Goal: Task Accomplishment & Management: Use online tool/utility

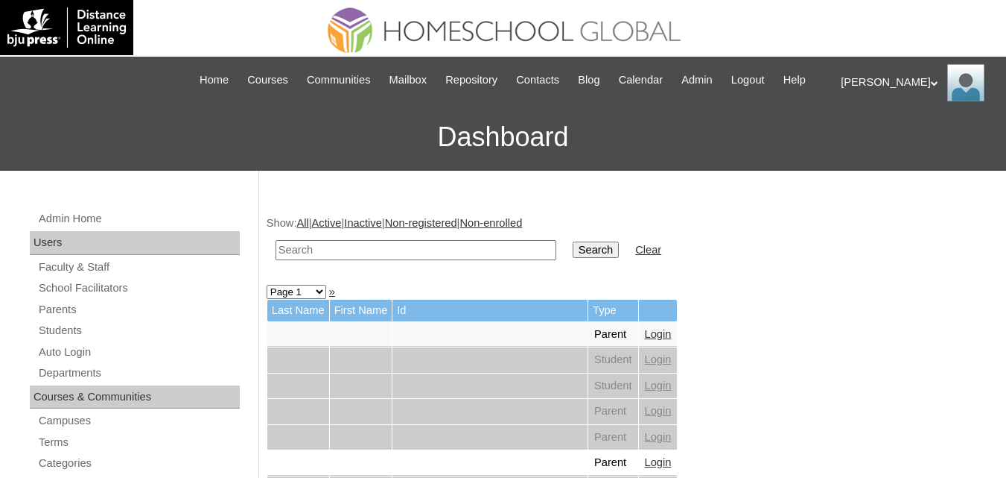
click at [364, 260] on input "text" at bounding box center [416, 250] width 281 height 20
paste input "[PERSON_NAME]"
type input "[PERSON_NAME]"
click at [573, 258] on input "Search" at bounding box center [596, 249] width 46 height 16
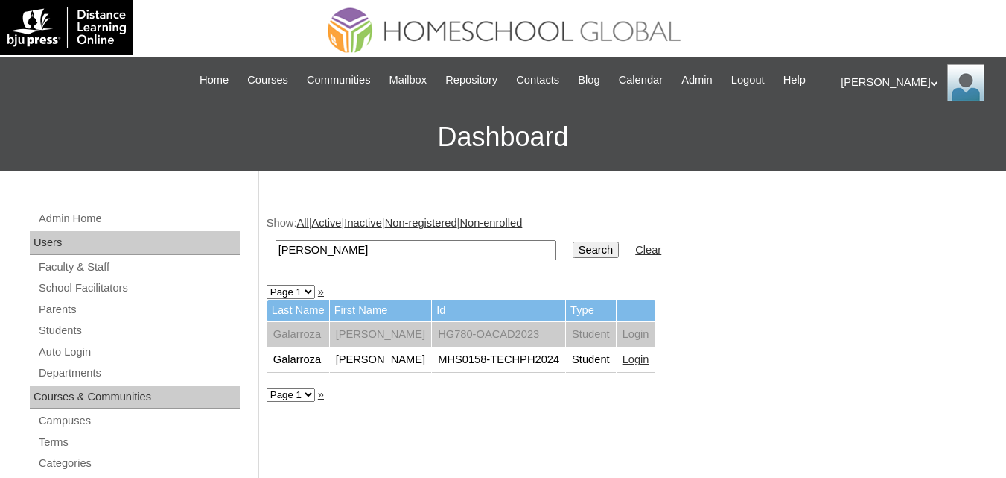
click at [623, 365] on link "Login" at bounding box center [636, 359] width 27 height 12
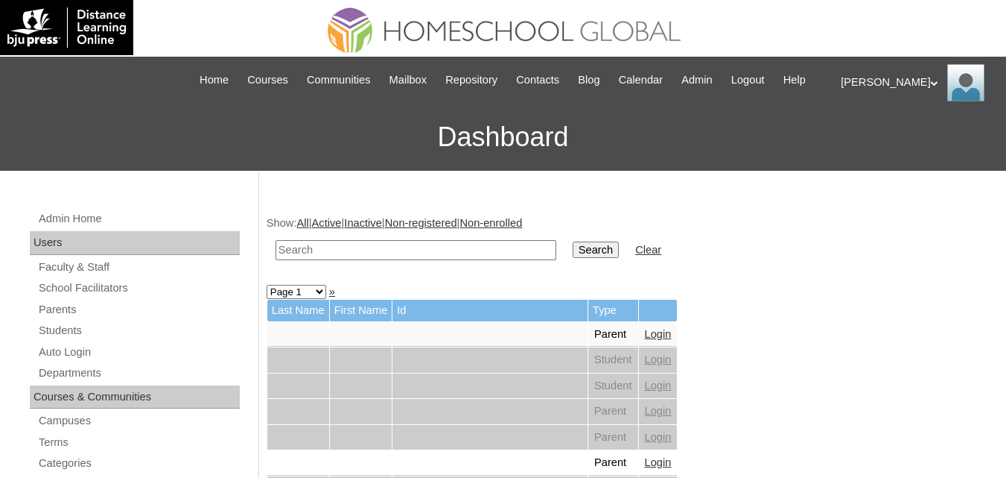
click at [363, 260] on input "text" at bounding box center [416, 250] width 281 height 20
paste input "Donna Sophia"
type input "Donna Sophia"
click at [565, 254] on td "Search" at bounding box center [595, 249] width 61 height 35
click at [573, 258] on input "Search" at bounding box center [596, 249] width 46 height 16
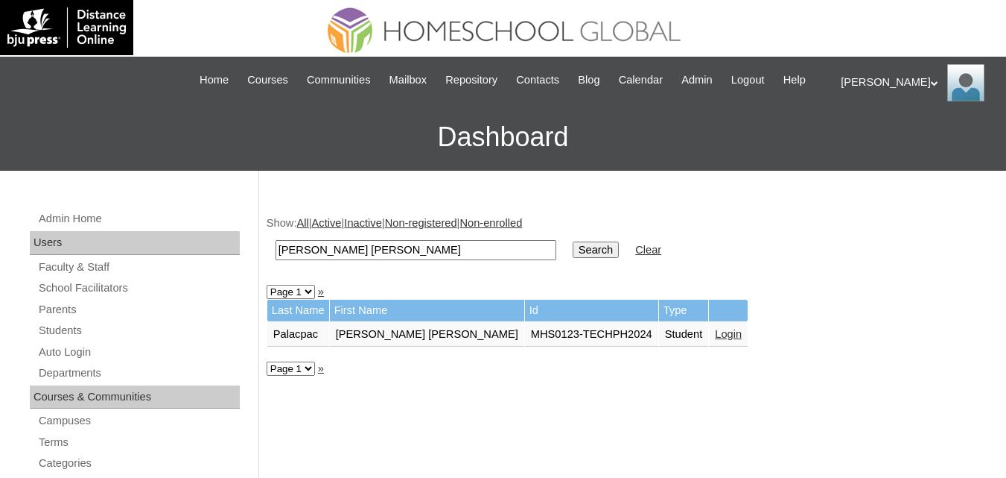
click at [715, 340] on link "Login" at bounding box center [728, 334] width 27 height 12
